Goal: Find specific page/section: Find specific page/section

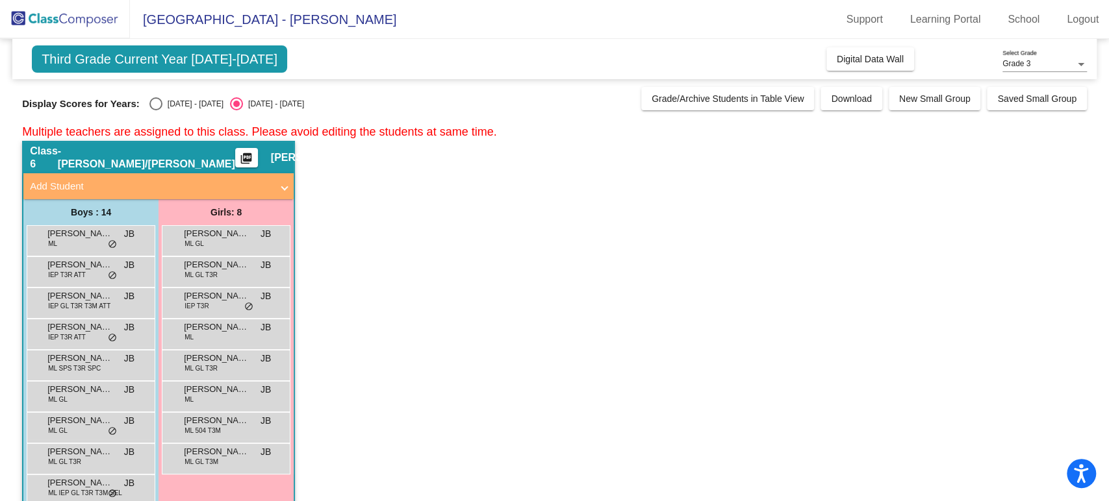
click at [10, 99] on mat-sidenav-content "Grade 3 Select Grade Third Grade Current Year [DATE]-[DATE] Add, Move, or Retai…" at bounding box center [554, 270] width 1109 height 462
click at [888, 258] on app-classroom "Class 6 - [PERSON_NAME]/[PERSON_NAME] picture_as_pdf [PERSON_NAME] Add Student …" at bounding box center [554, 412] width 1065 height 542
click at [158, 105] on div "Select an option" at bounding box center [155, 103] width 13 height 13
click at [156, 110] on input "[DATE] - [DATE]" at bounding box center [155, 110] width 1 height 1
radio input "true"
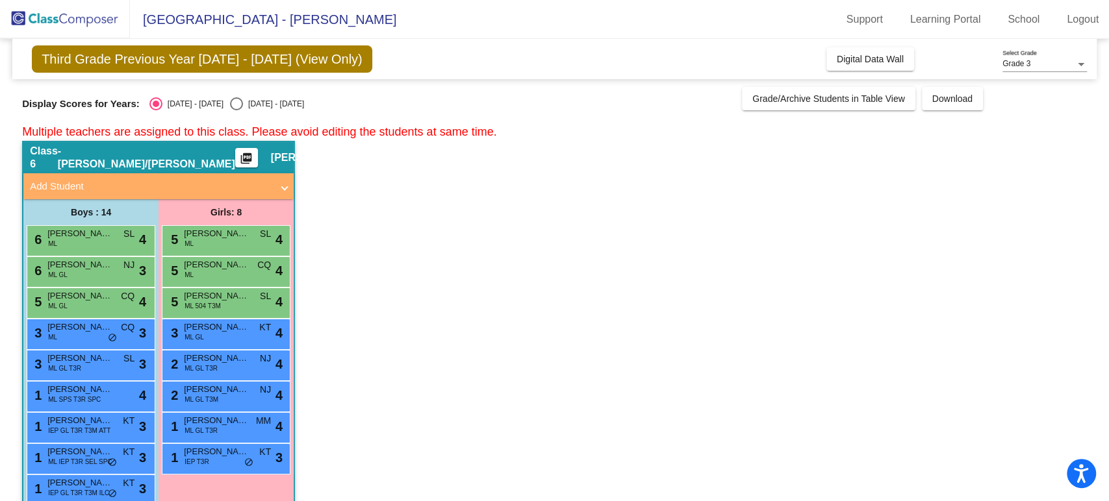
click at [960, 255] on app-classroom "Class 6 - [PERSON_NAME]/[PERSON_NAME] picture_as_pdf [PERSON_NAME] Add Student …" at bounding box center [554, 412] width 1065 height 542
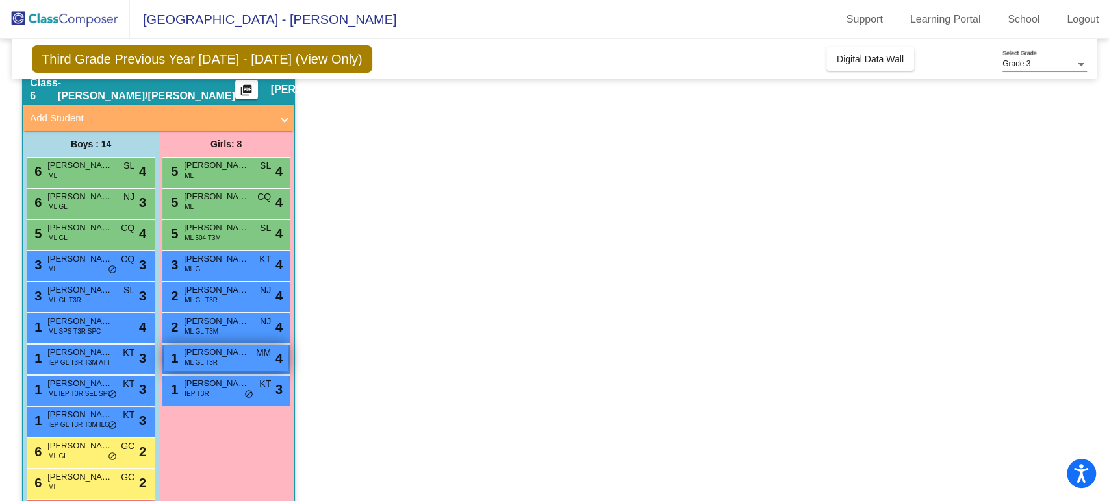
scroll to position [71, 0]
